Goal: Find specific page/section: Find specific page/section

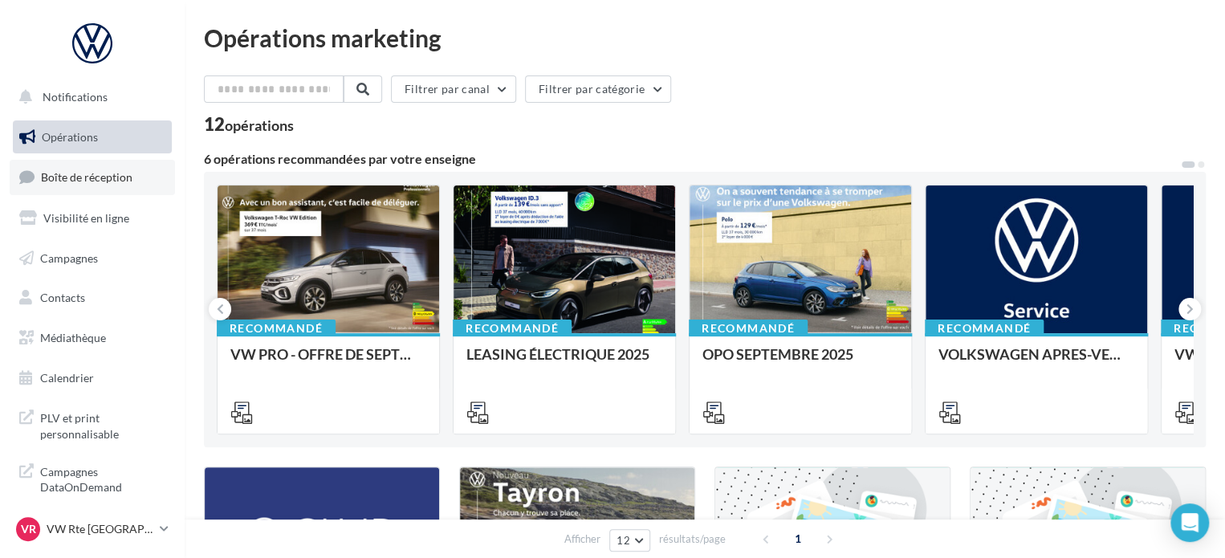
click at [104, 181] on span "Boîte de réception" at bounding box center [87, 177] width 92 height 14
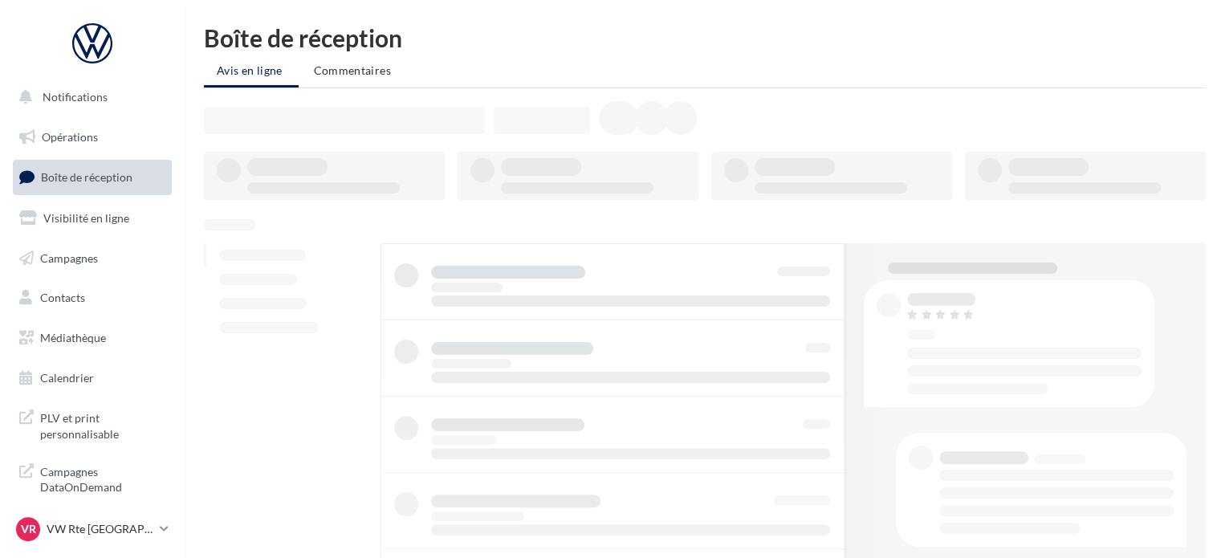
scroll to position [14, 0]
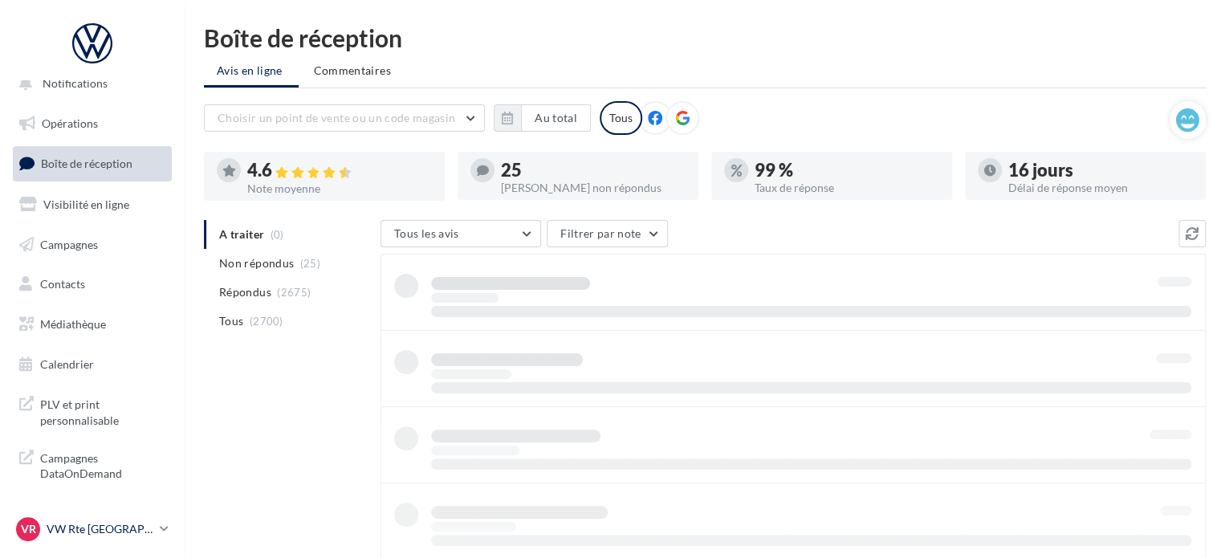
click at [105, 523] on p "VW Rte [GEOGRAPHIC_DATA]" at bounding box center [100, 529] width 107 height 16
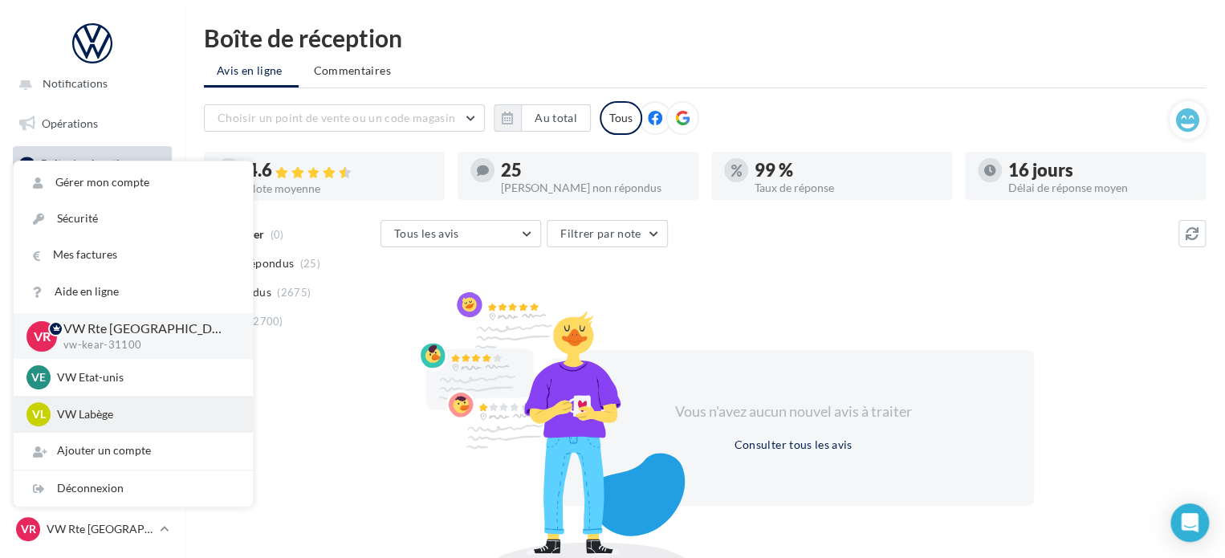
click at [116, 420] on p "VW Labège" at bounding box center [145, 414] width 177 height 16
click at [839, 266] on div "Tous les avis Tous les avis Avis avec commentaire Avis sans commentaire Filtrer…" at bounding box center [793, 392] width 825 height 344
